Goal: Transaction & Acquisition: Purchase product/service

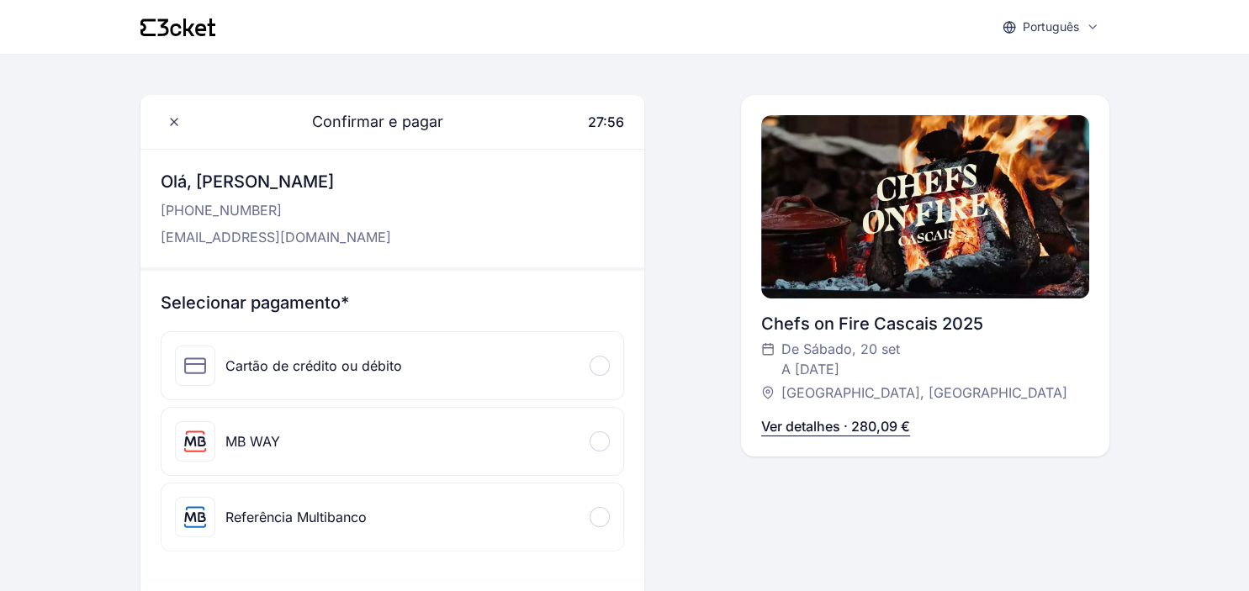
click at [1017, 405] on div "Chefs on Fire Cascais 2025 [PERSON_NAME][DATE] A [DATE] [GEOGRAPHIC_DATA], Casc…" at bounding box center [925, 276] width 328 height 362
click at [242, 432] on div "MB WAY" at bounding box center [252, 442] width 55 height 20
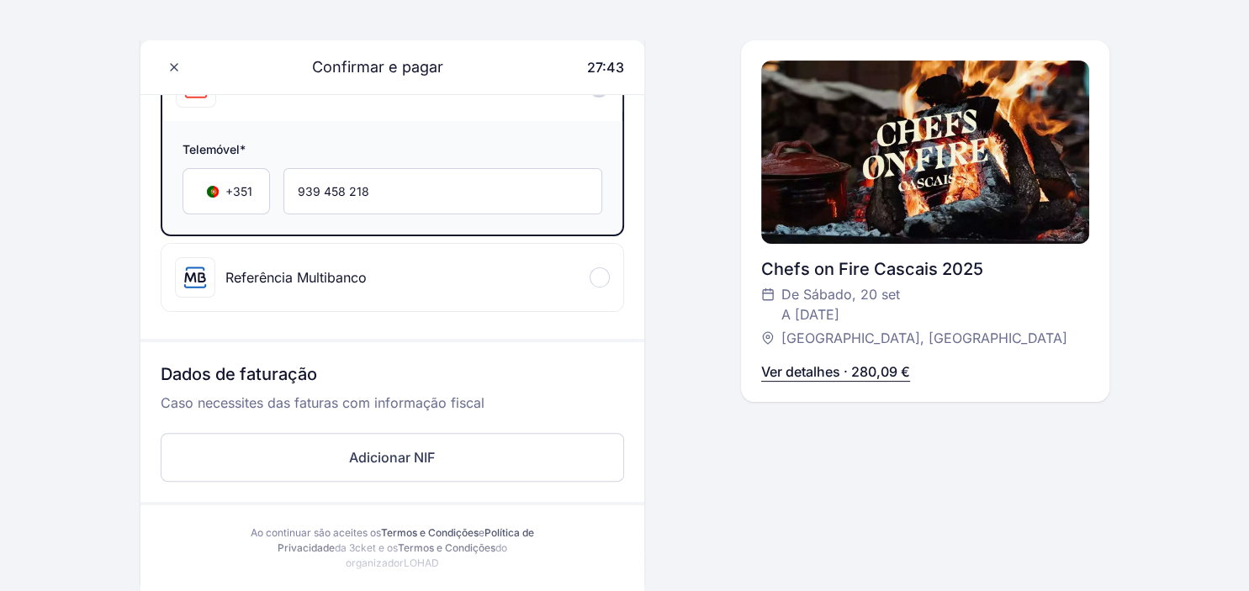
scroll to position [178, 0]
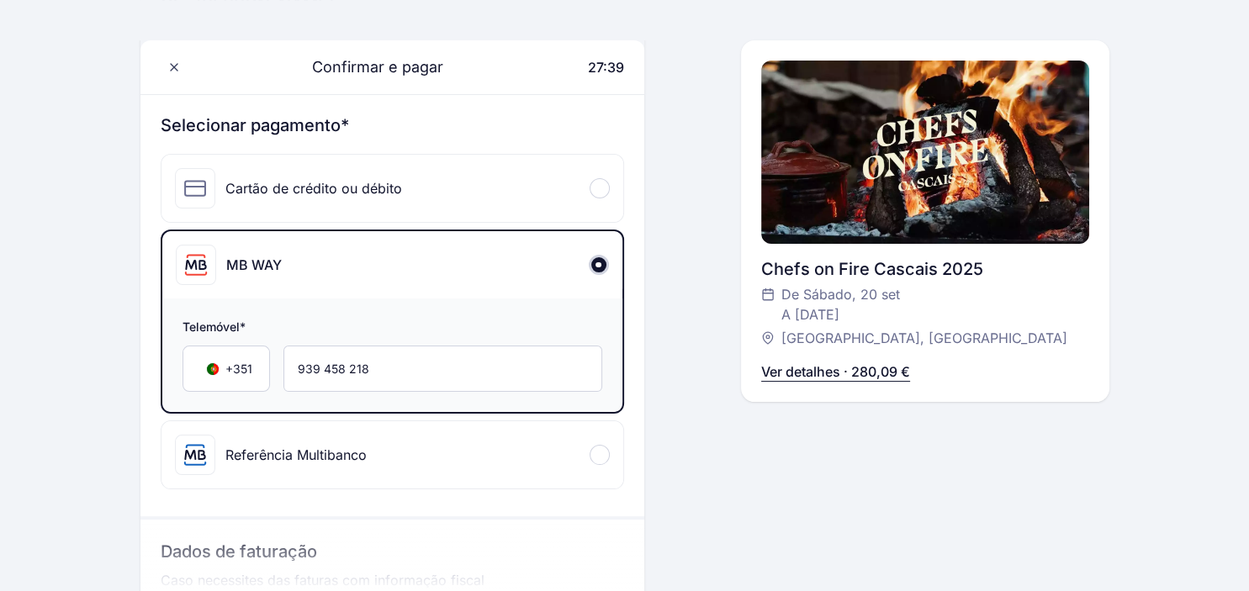
click at [284, 452] on div "Referência Multibanco" at bounding box center [295, 455] width 141 height 20
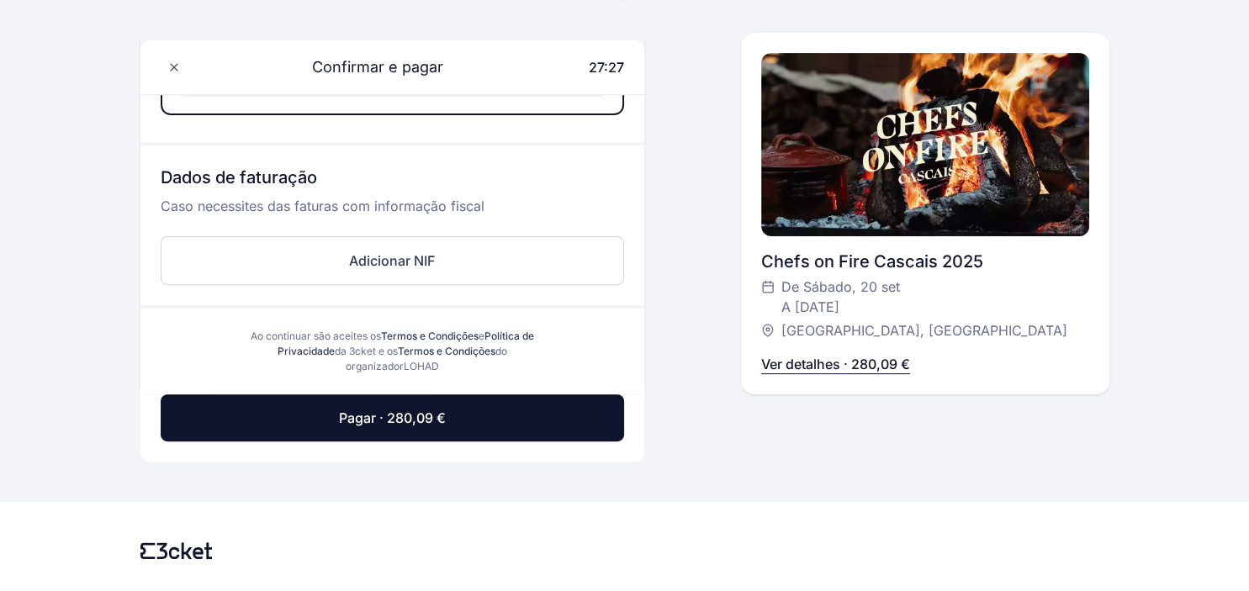
scroll to position [586, 0]
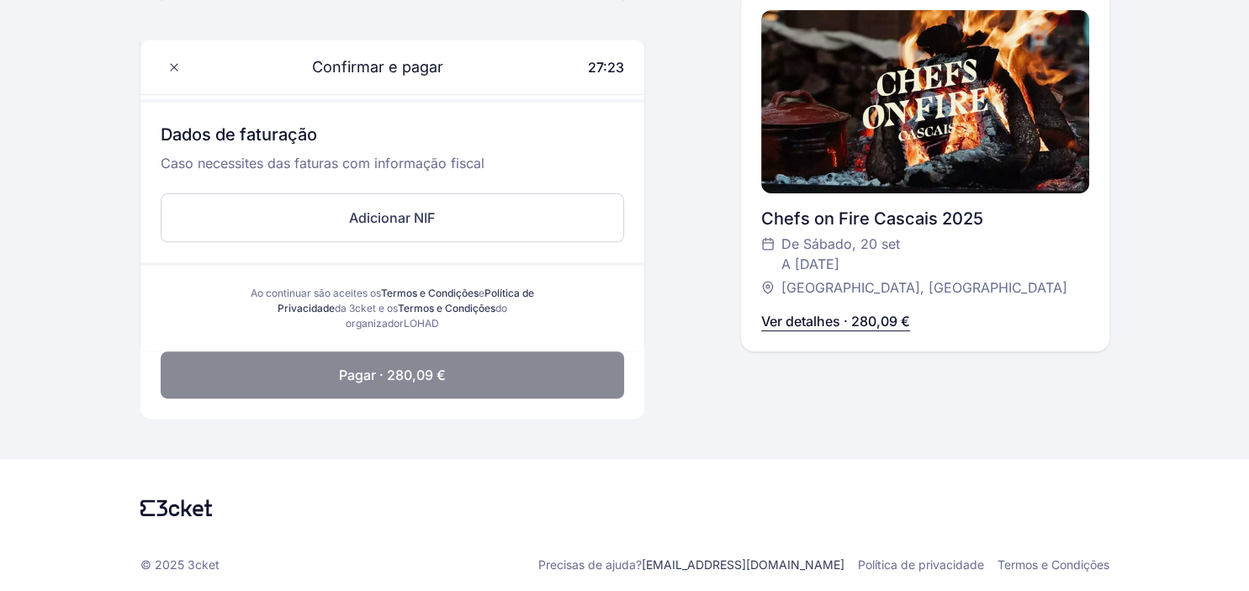
click at [348, 375] on span "Pagar · 280,09 €" at bounding box center [392, 375] width 107 height 20
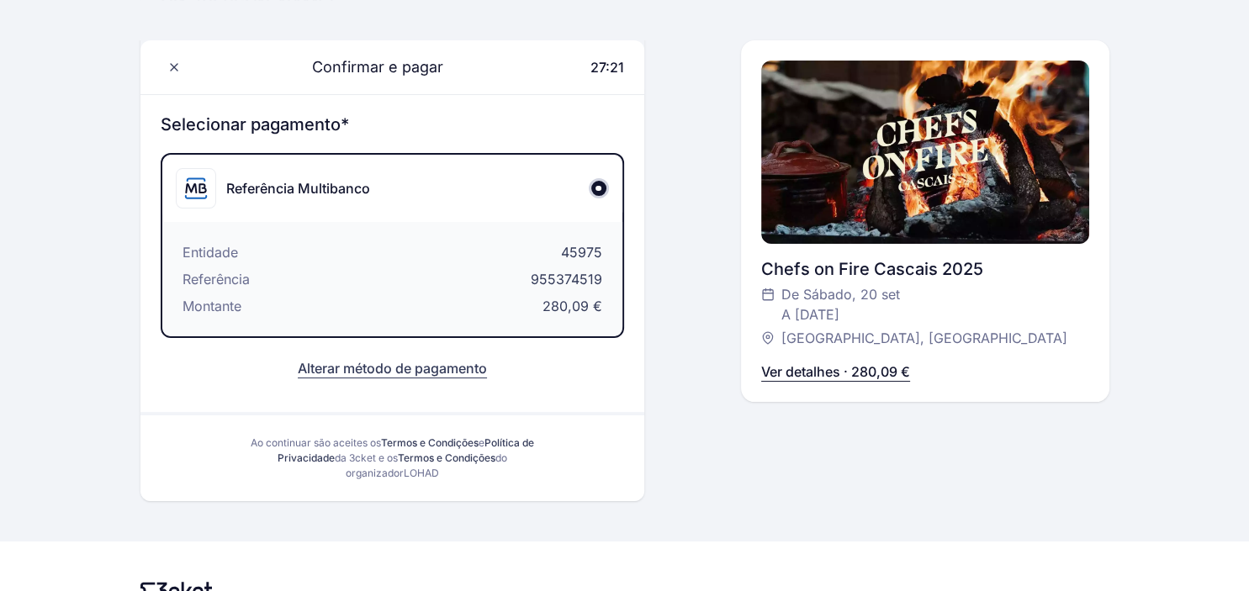
scroll to position [176, 0]
drag, startPoint x: 563, startPoint y: 256, endPoint x: 602, endPoint y: 256, distance: 39.5
click at [602, 256] on div "Entidade 45975 Referência 955374519 Montante 280,09 €" at bounding box center [392, 282] width 460 height 114
copy span "45975"
drag, startPoint x: 526, startPoint y: 282, endPoint x: 604, endPoint y: 282, distance: 78.2
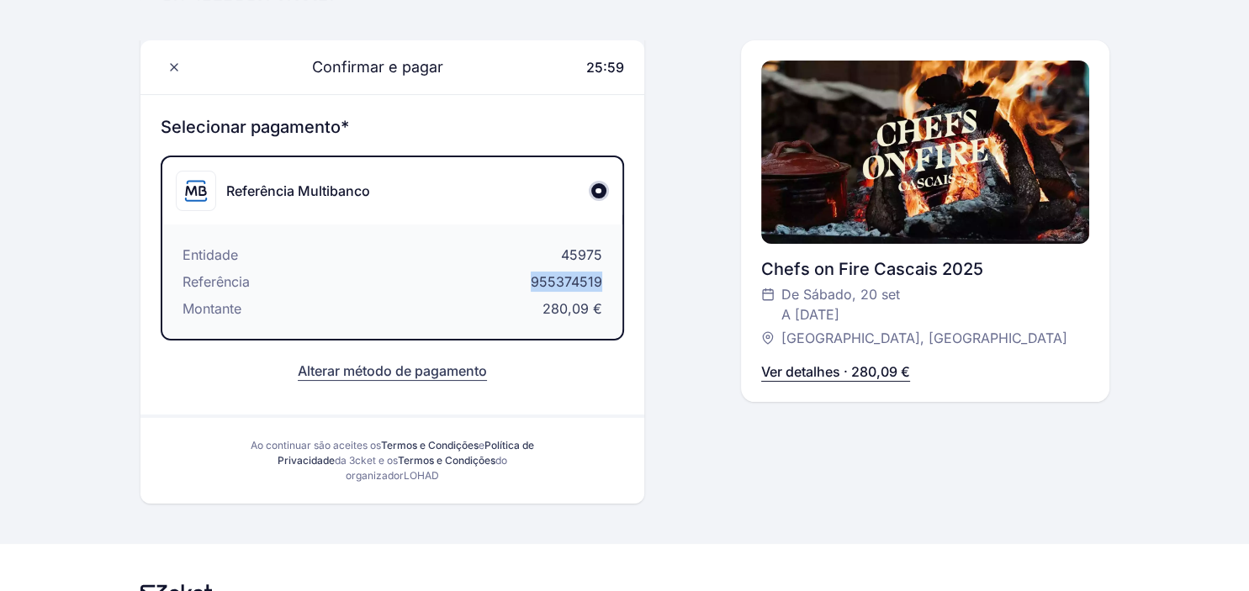
click at [604, 282] on div "Entidade 45975 Referência 955374519 Montante 280,09 €" at bounding box center [392, 282] width 460 height 114
copy span "955374519"
